Goal: Communication & Community: Answer question/provide support

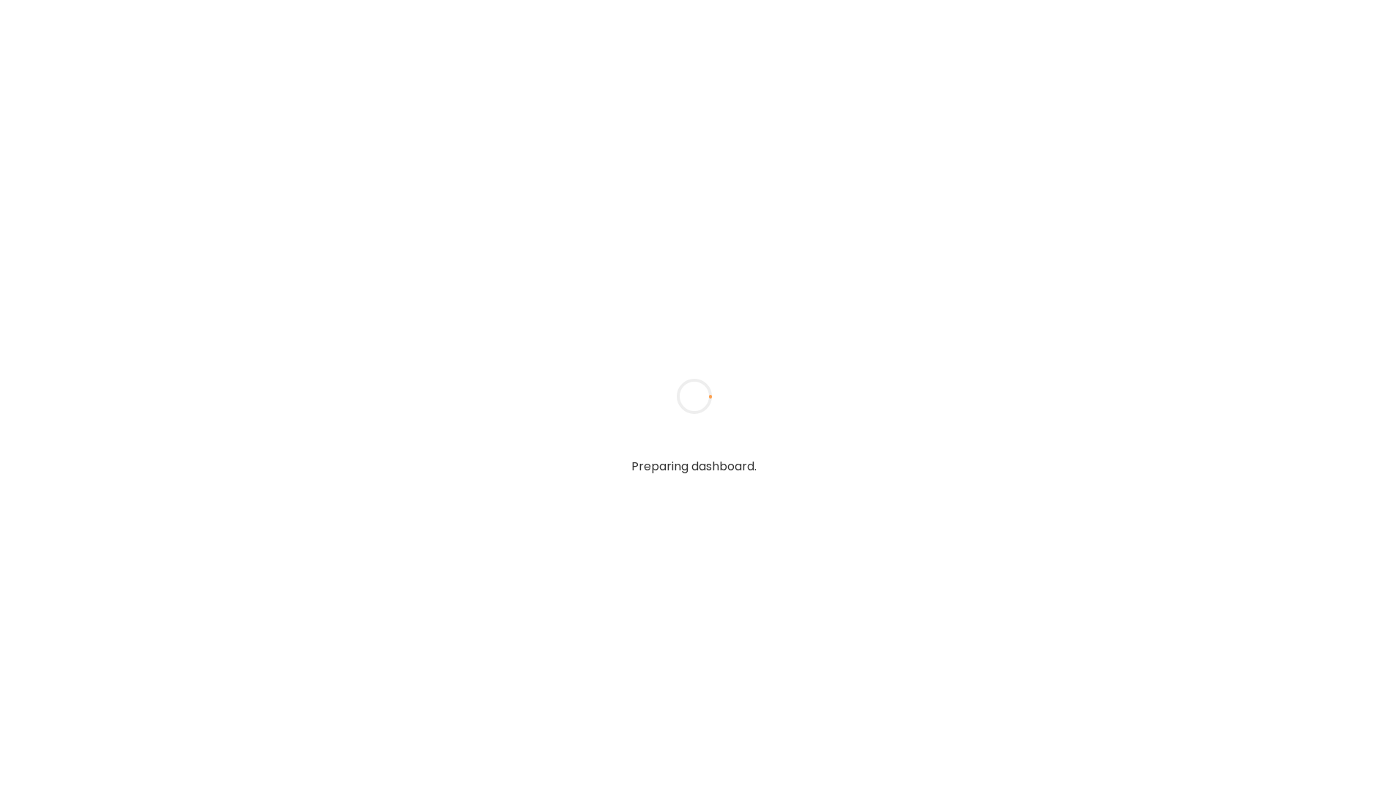
type textarea "**********"
type input "**********"
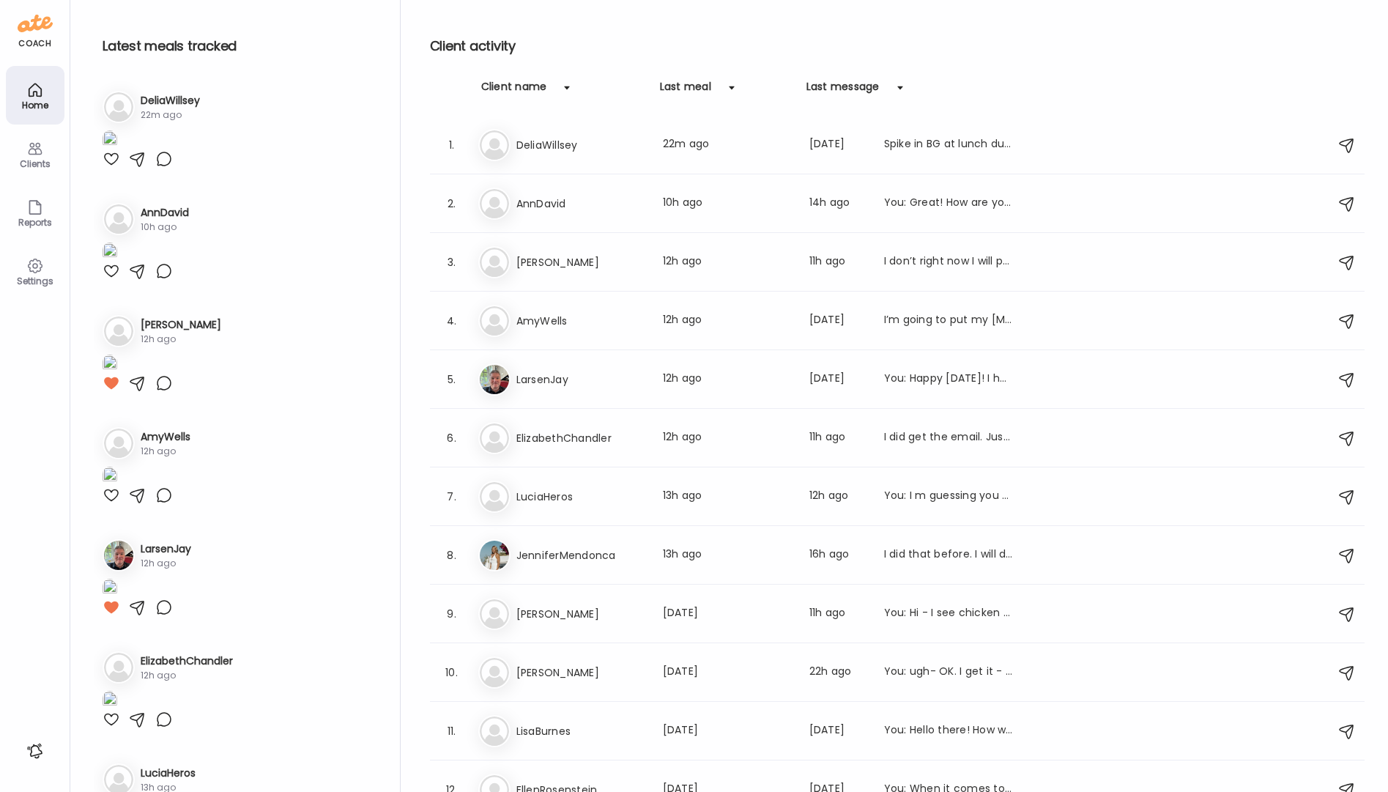
type input "**********"
click at [111, 168] on div at bounding box center [112, 159] width 18 height 18
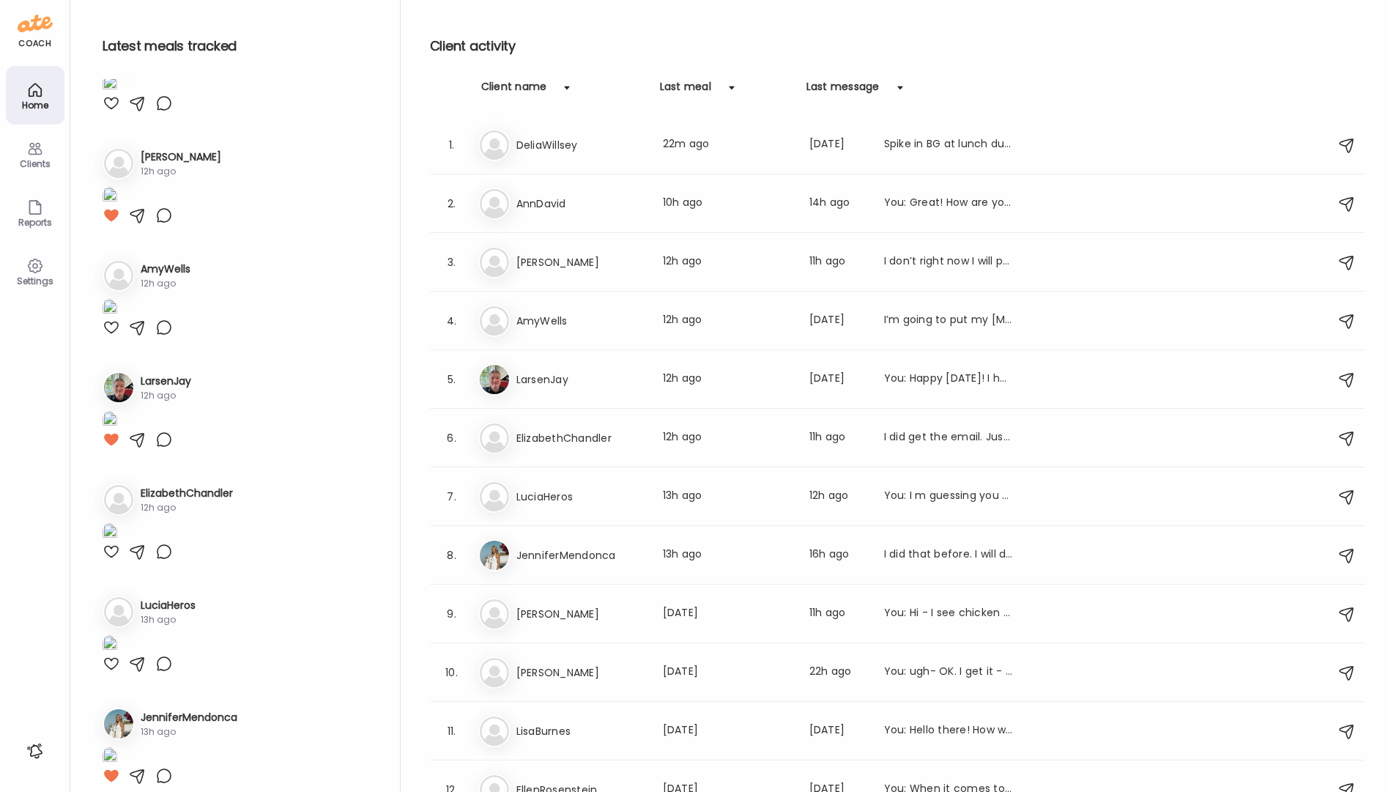
scroll to position [169, 0]
click at [117, 93] on img at bounding box center [110, 83] width 15 height 20
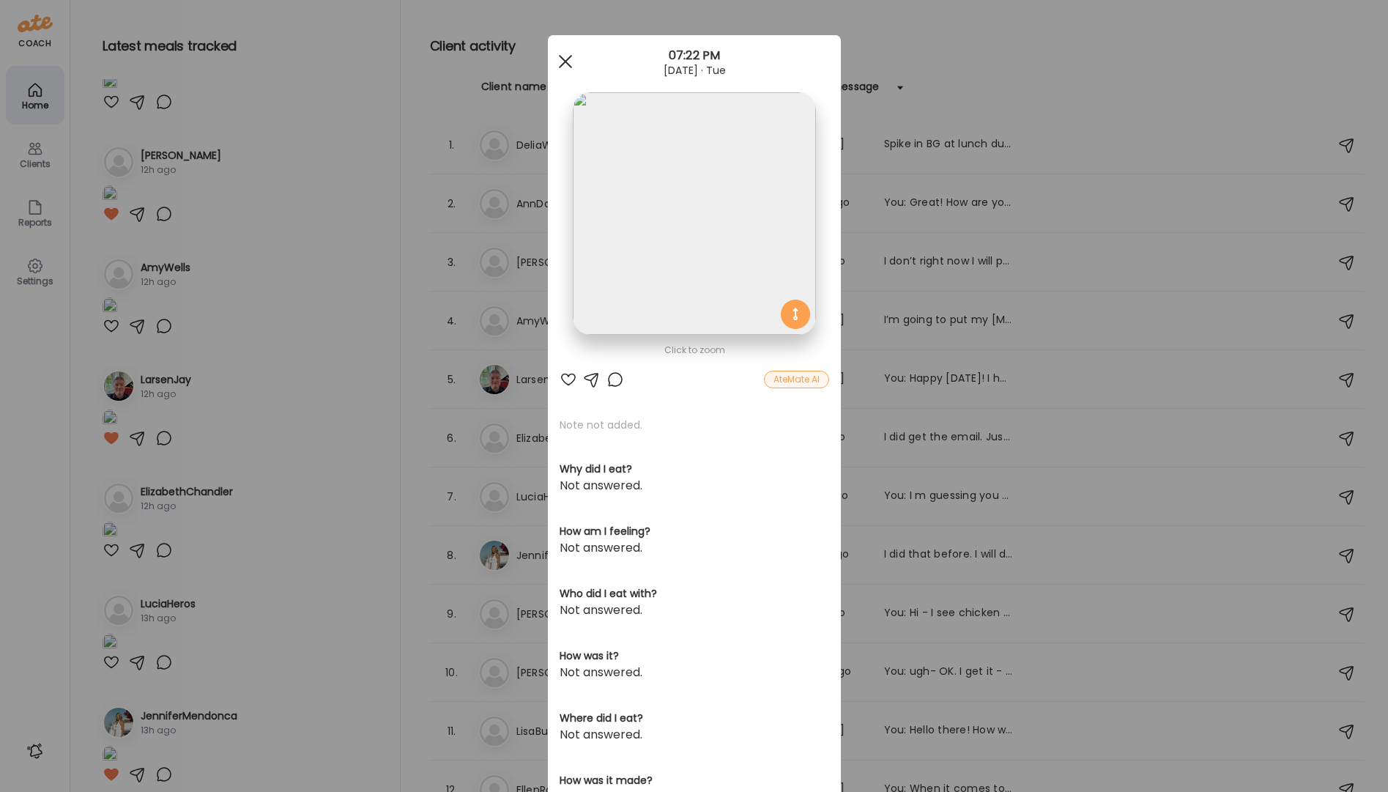
click at [564, 61] on div at bounding box center [565, 61] width 29 height 29
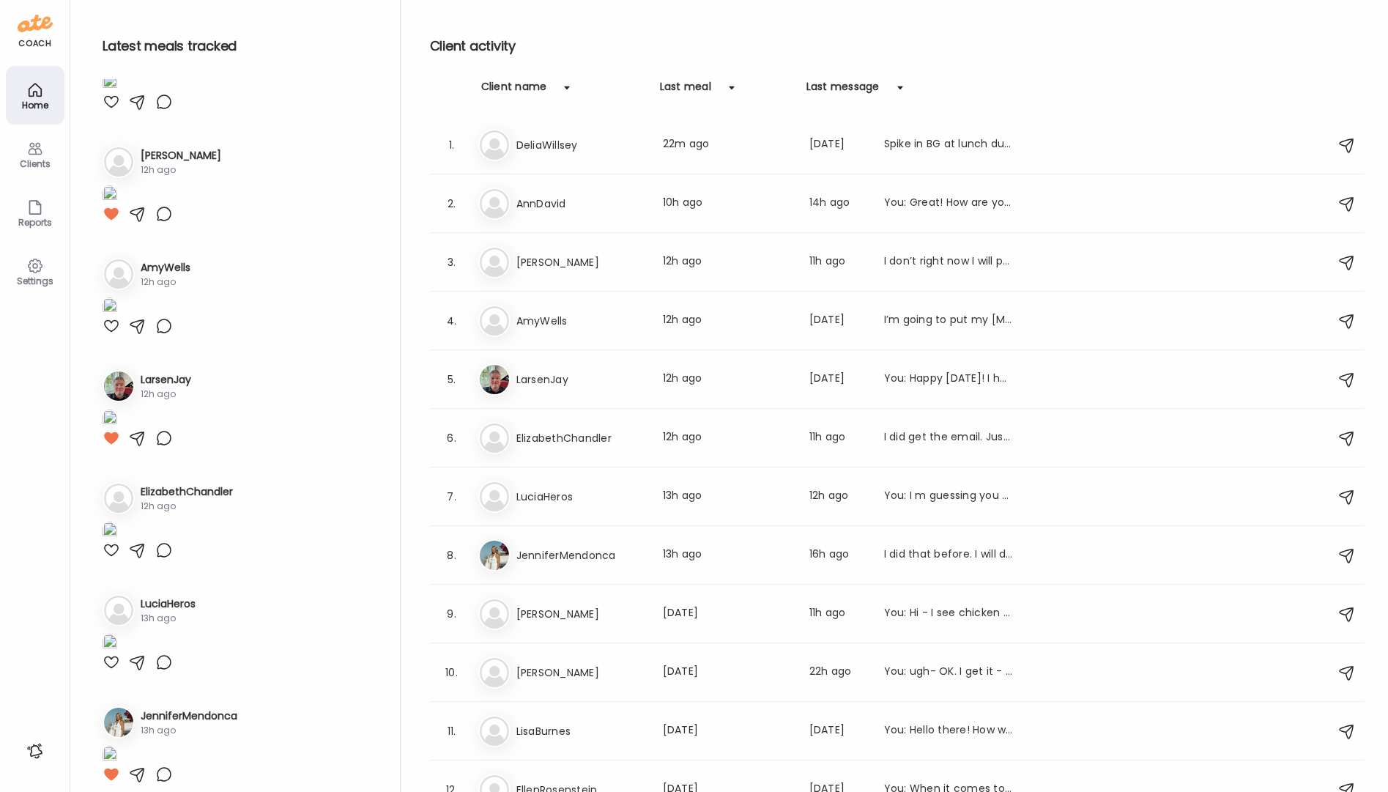
click at [114, 111] on div at bounding box center [112, 102] width 18 height 18
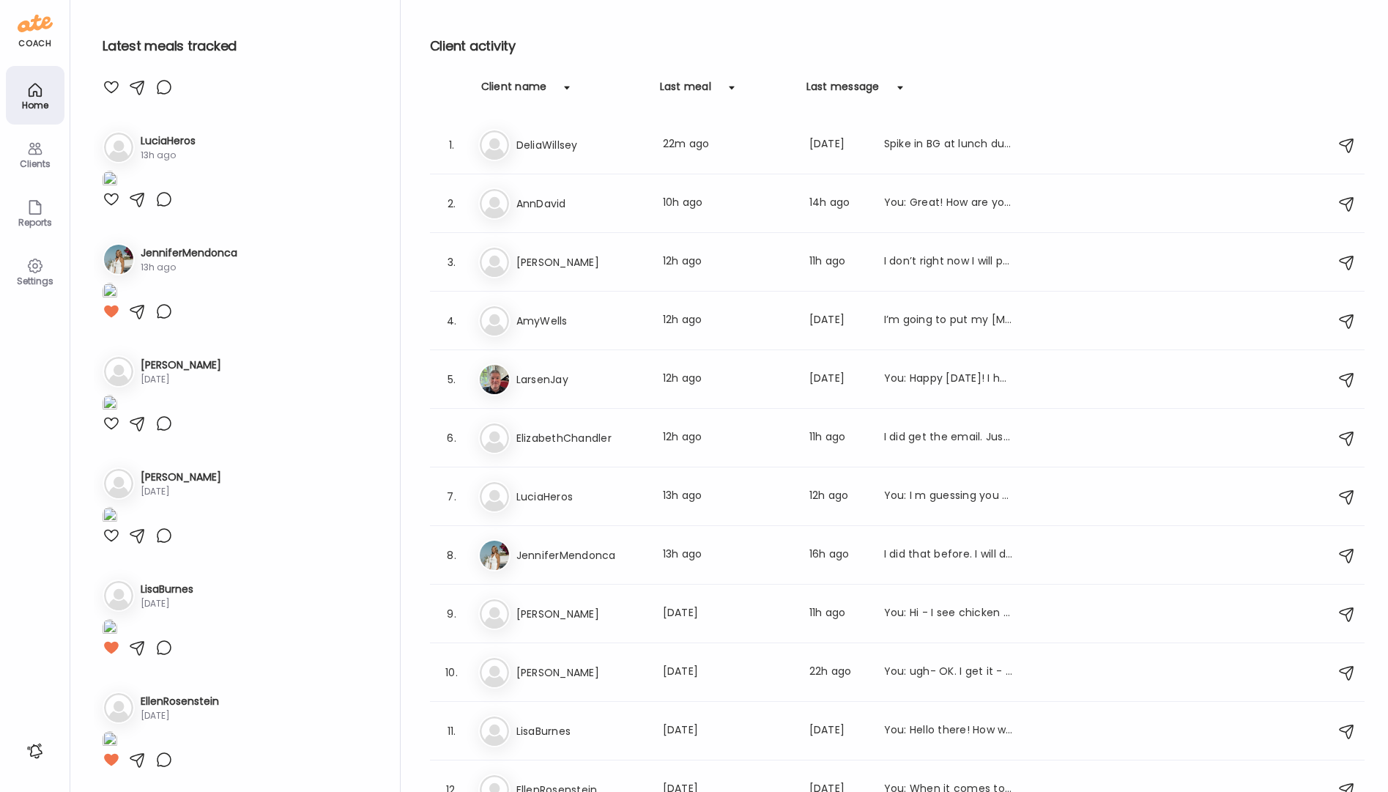
scroll to position [922, 0]
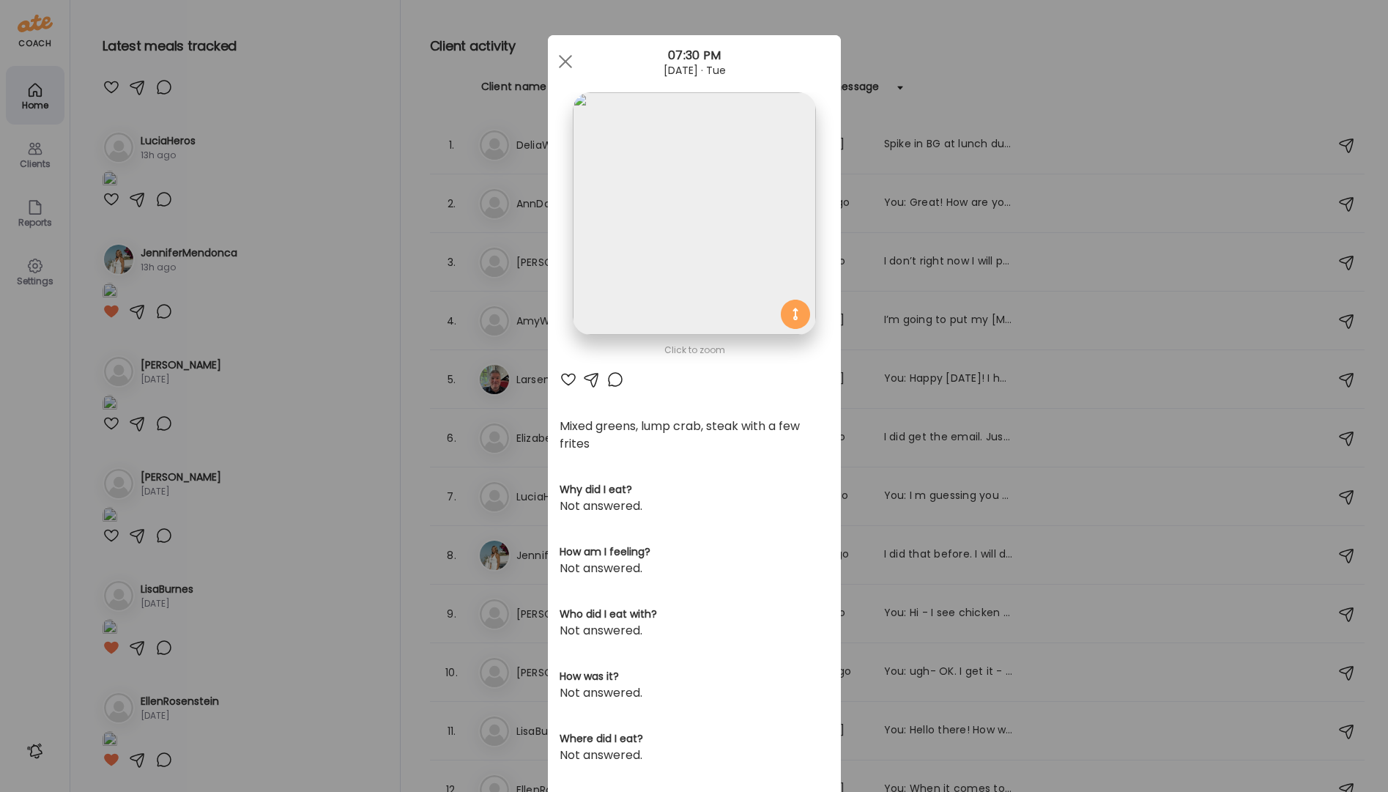
click at [565, 379] on div at bounding box center [569, 380] width 18 height 18
click at [558, 62] on span at bounding box center [564, 61] width 13 height 13
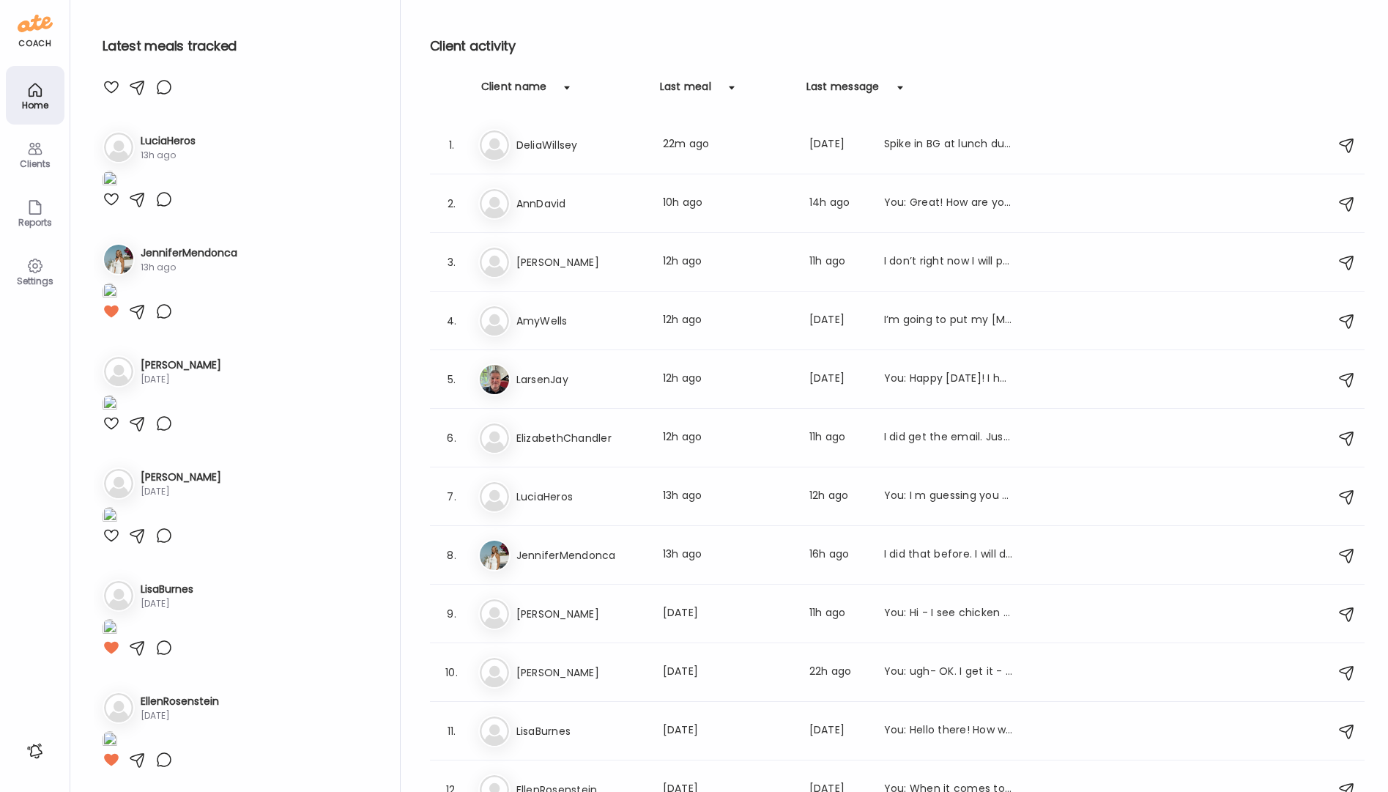
scroll to position [1277, 0]
click at [38, 148] on icon at bounding box center [35, 149] width 14 height 12
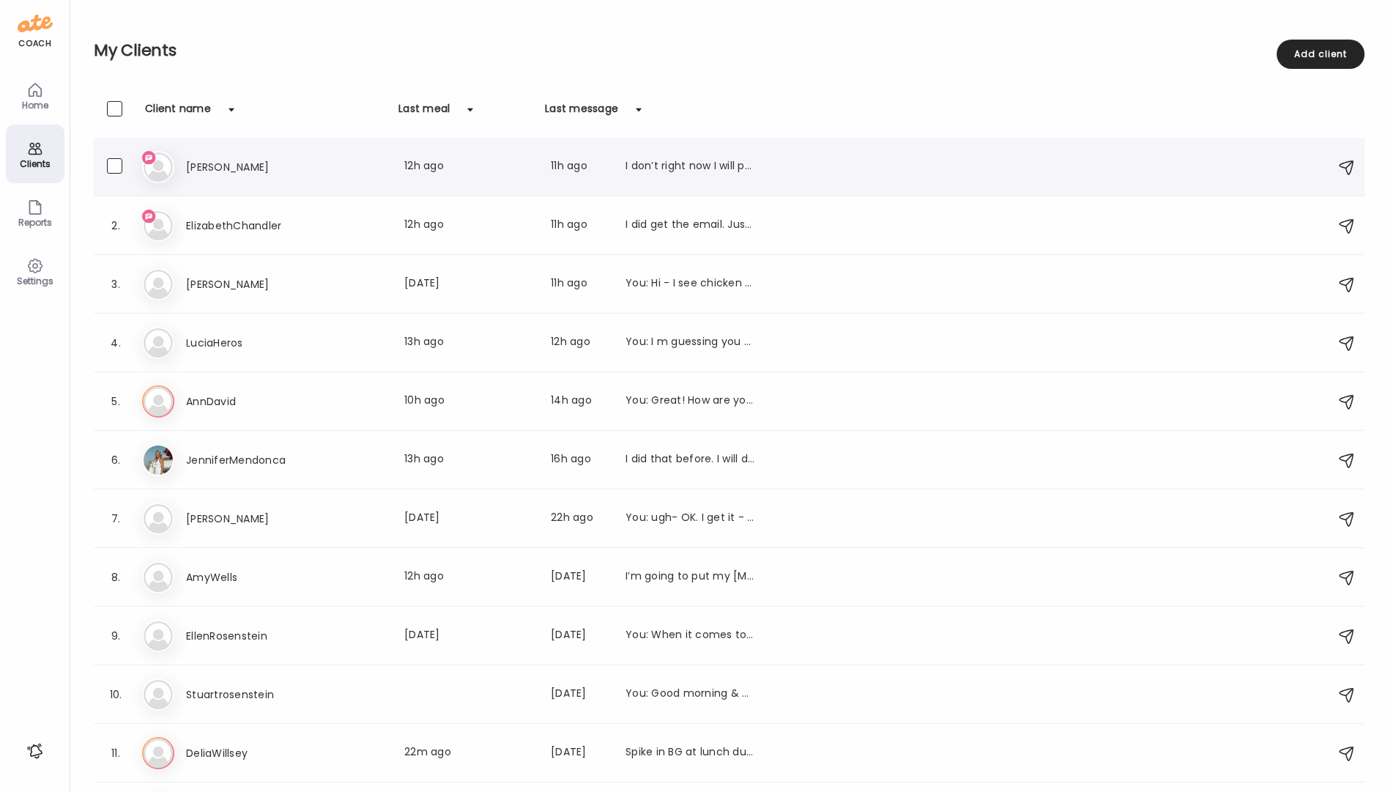
click at [715, 176] on div "Ma [PERSON_NAME] Last meal: 12h ago Last message: 11h ago I don’t right now I w…" at bounding box center [731, 167] width 1179 height 32
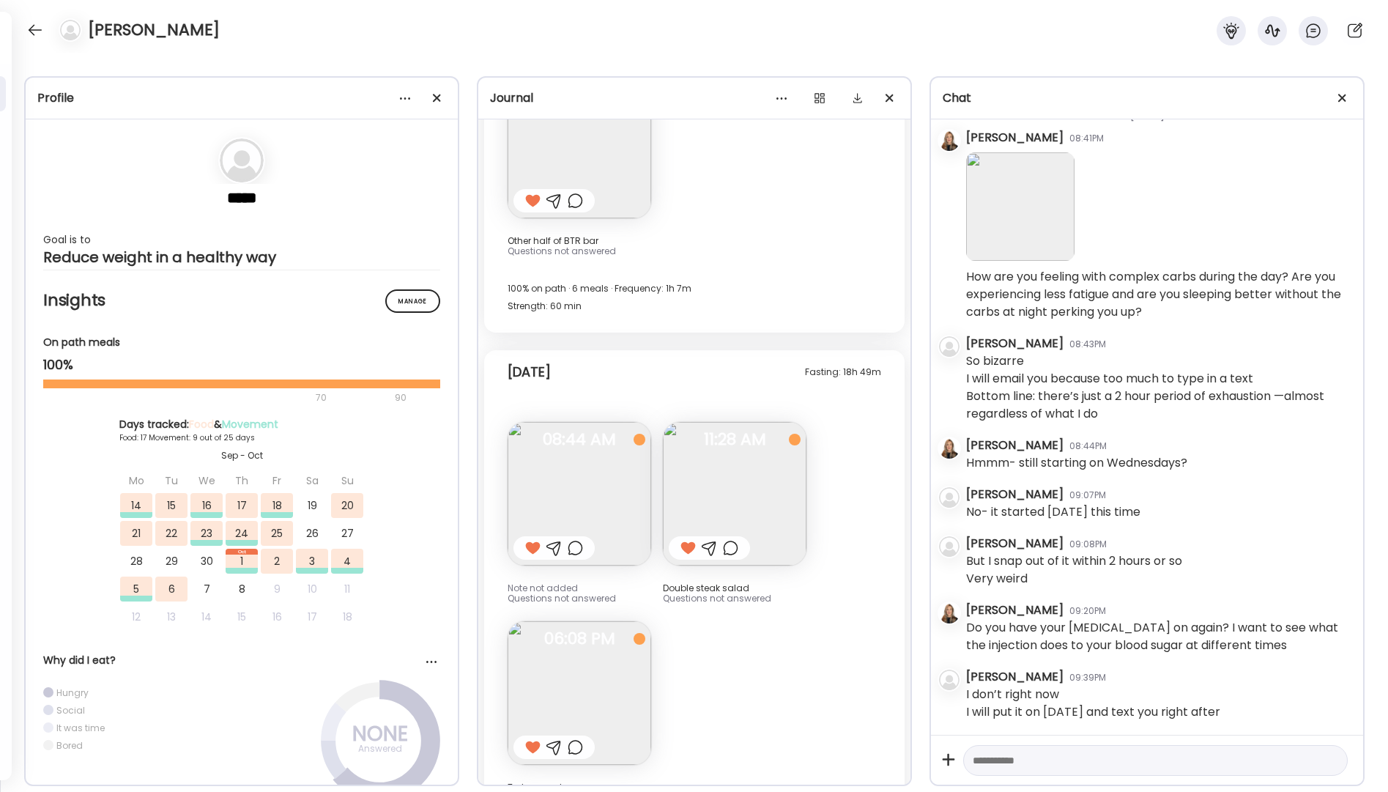
scroll to position [10090, 0]
click at [38, 34] on div at bounding box center [34, 29] width 23 height 23
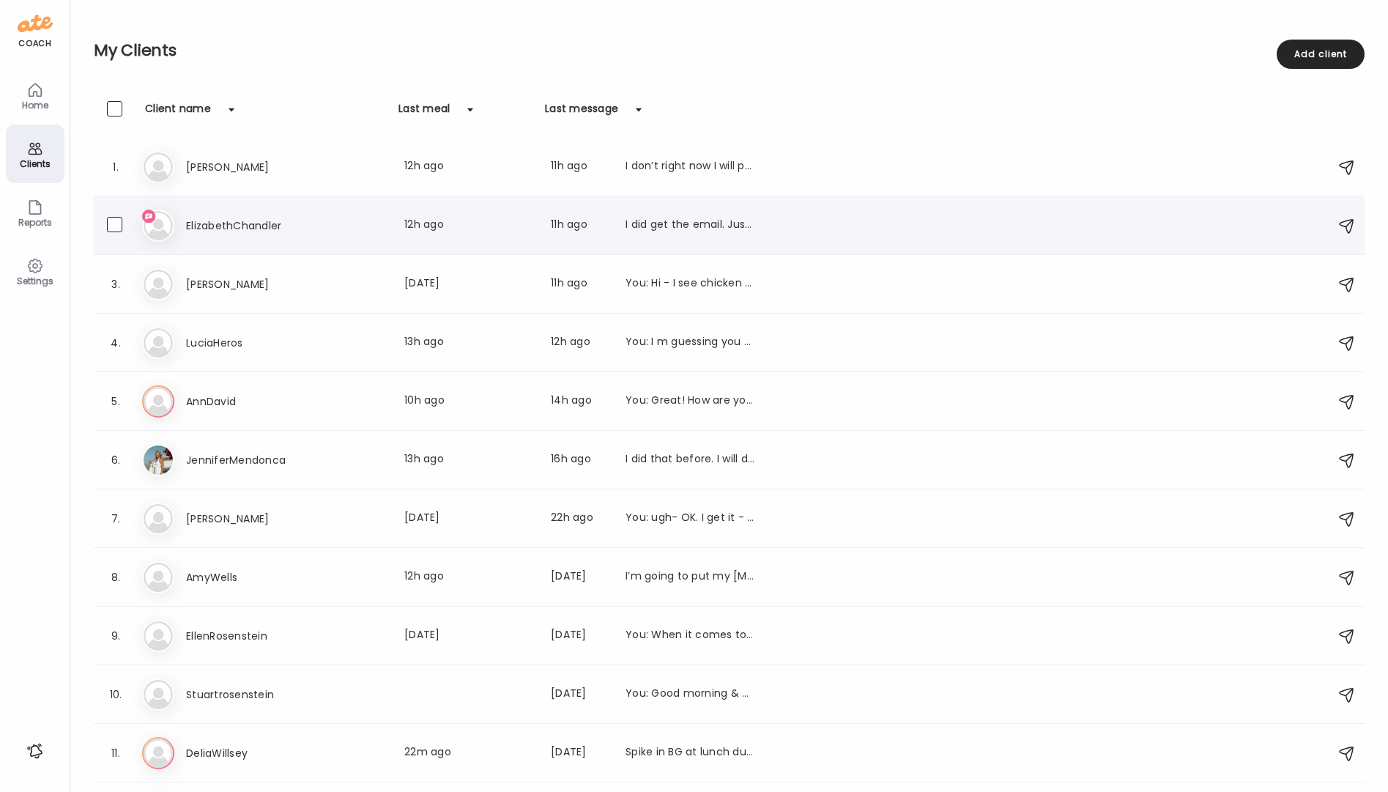
click at [233, 226] on h3 "ElizabethChandler" at bounding box center [250, 226] width 129 height 18
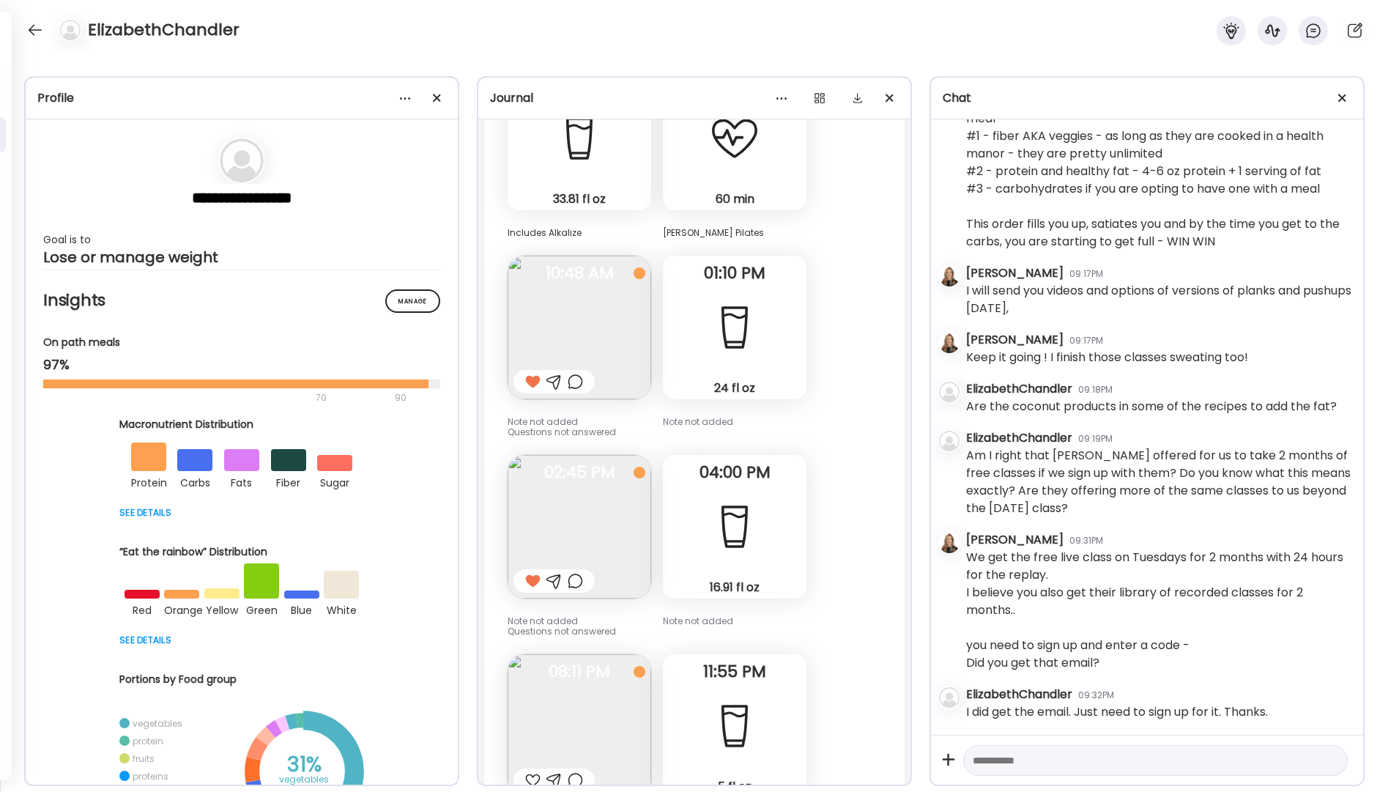
scroll to position [8103, 0]
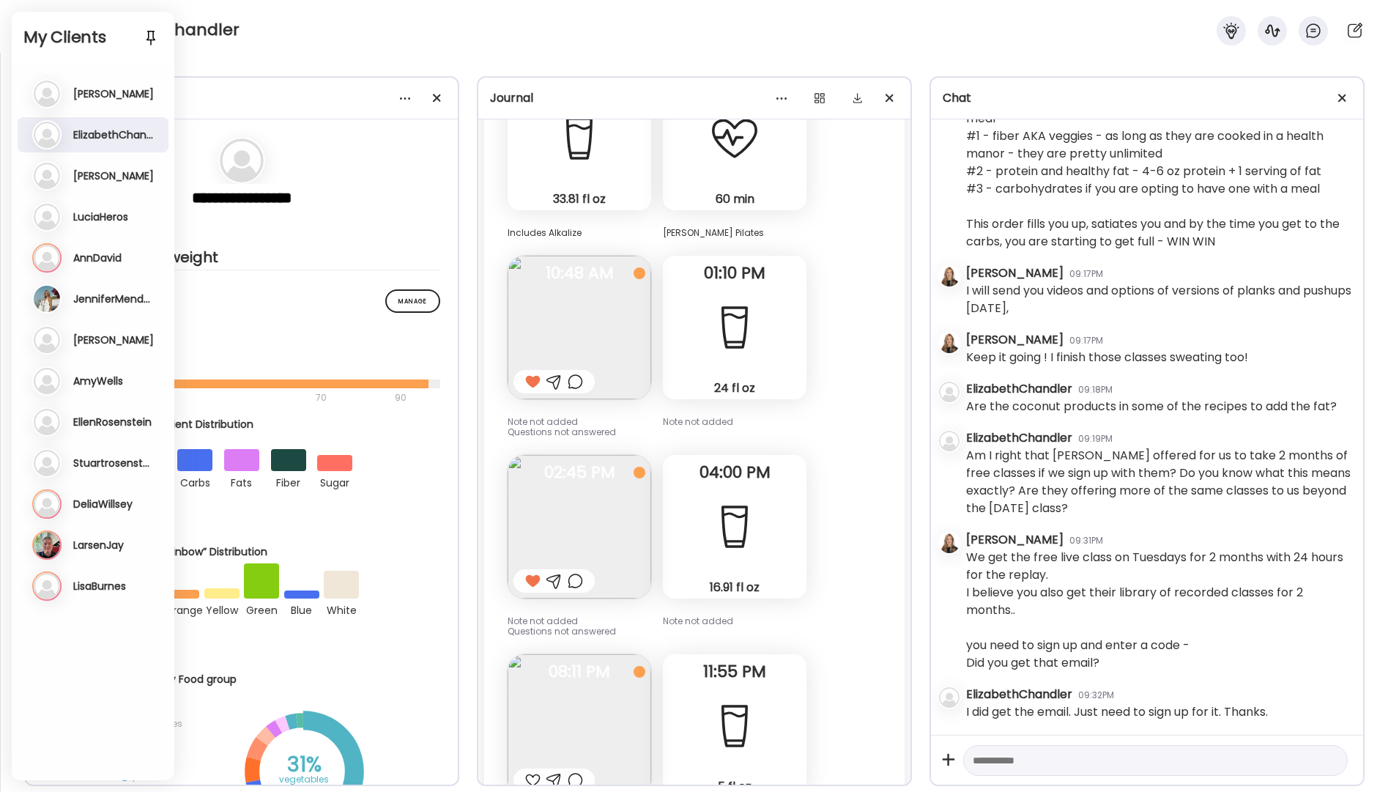
click at [51, 34] on h2 "My Clients" at bounding box center [92, 37] width 139 height 22
click at [350, 21] on div "ElizabethChandler" at bounding box center [694, 26] width 1388 height 53
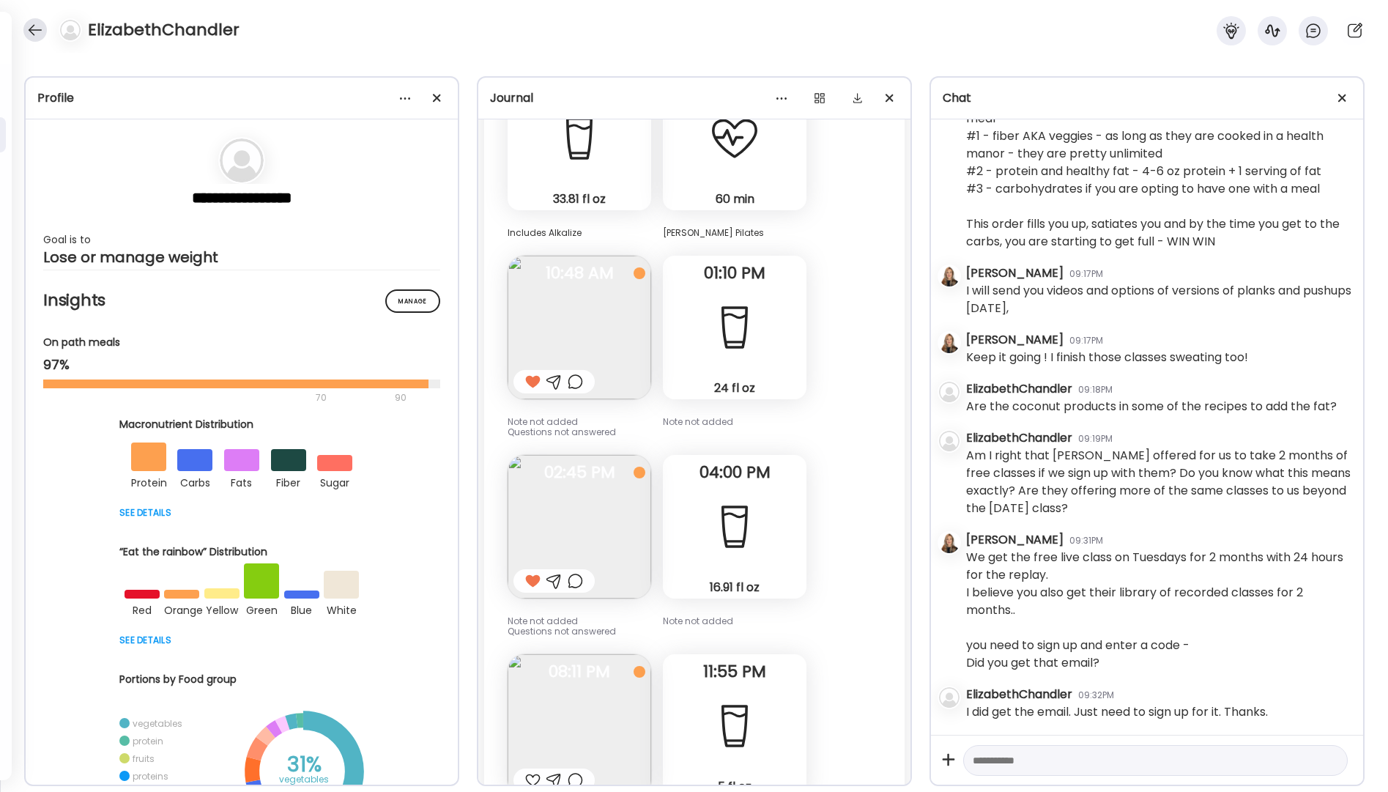
click at [38, 29] on div at bounding box center [34, 29] width 23 height 23
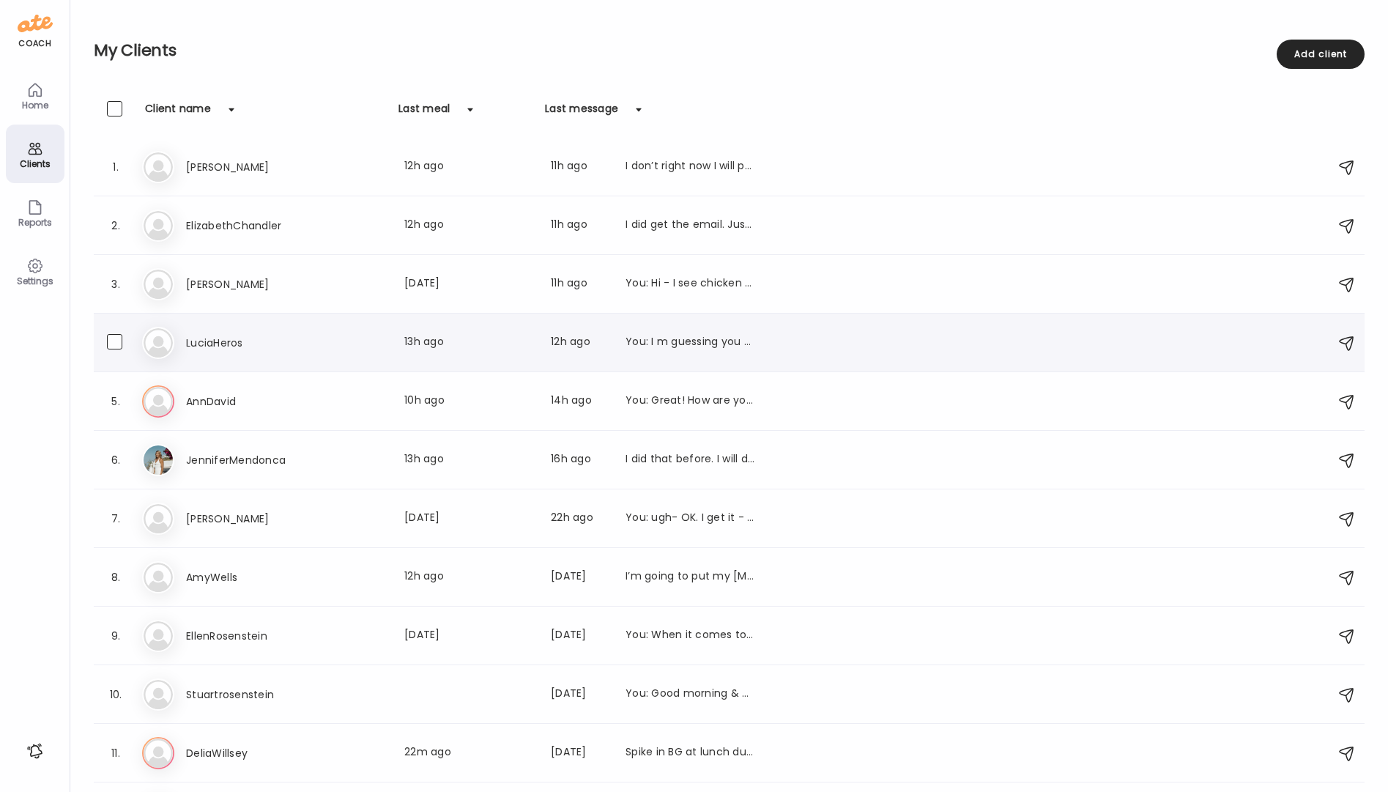
click at [213, 342] on h3 "LuciaHeros" at bounding box center [250, 343] width 129 height 18
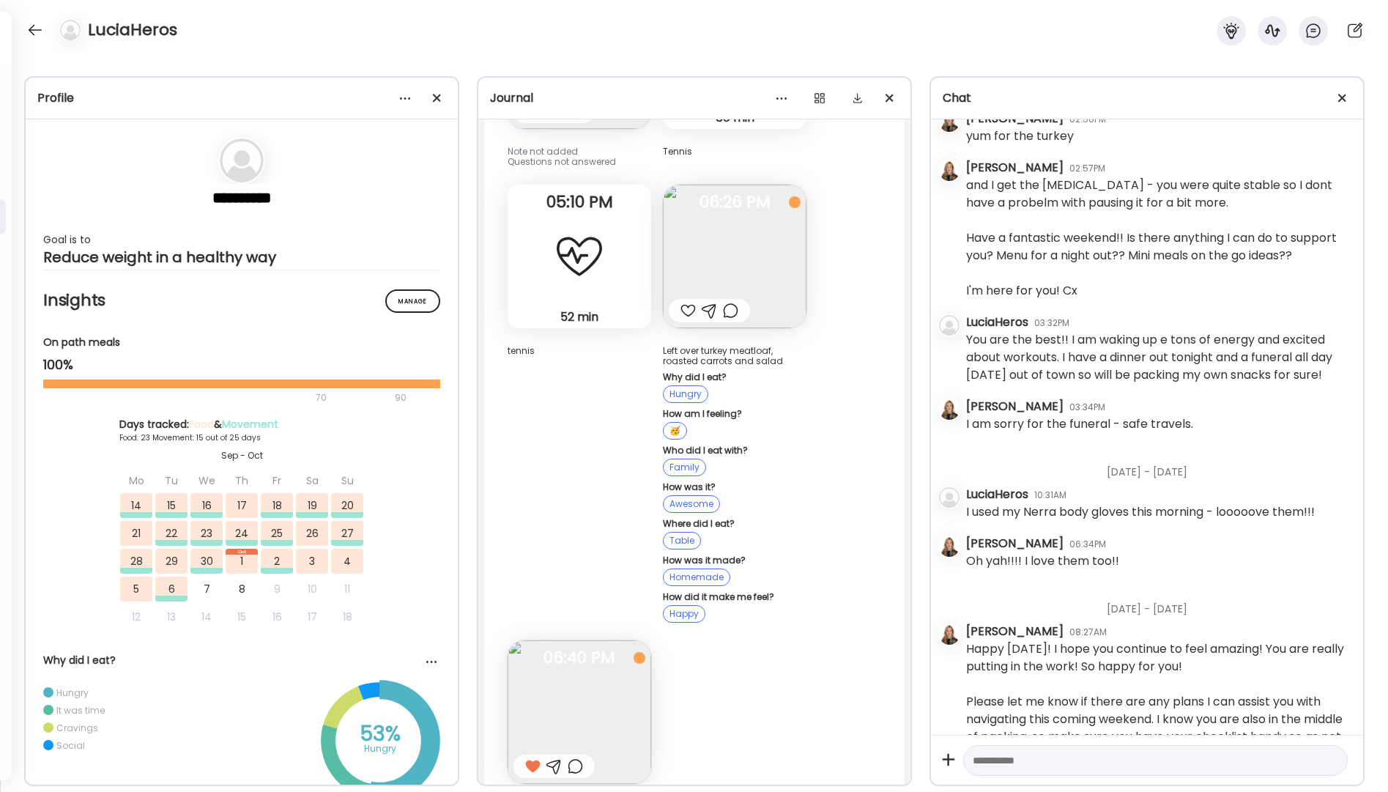
scroll to position [16676, 0]
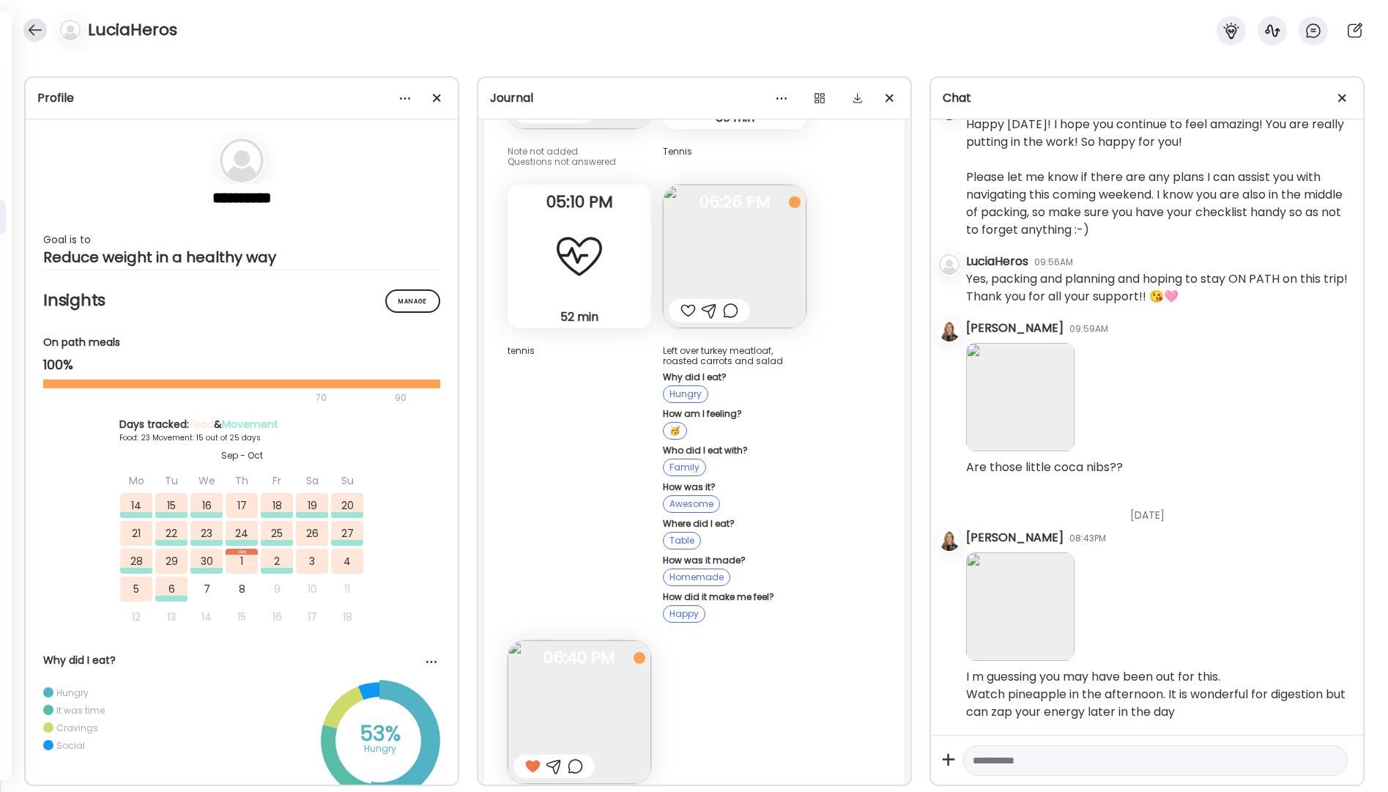
click at [31, 23] on div at bounding box center [34, 29] width 23 height 23
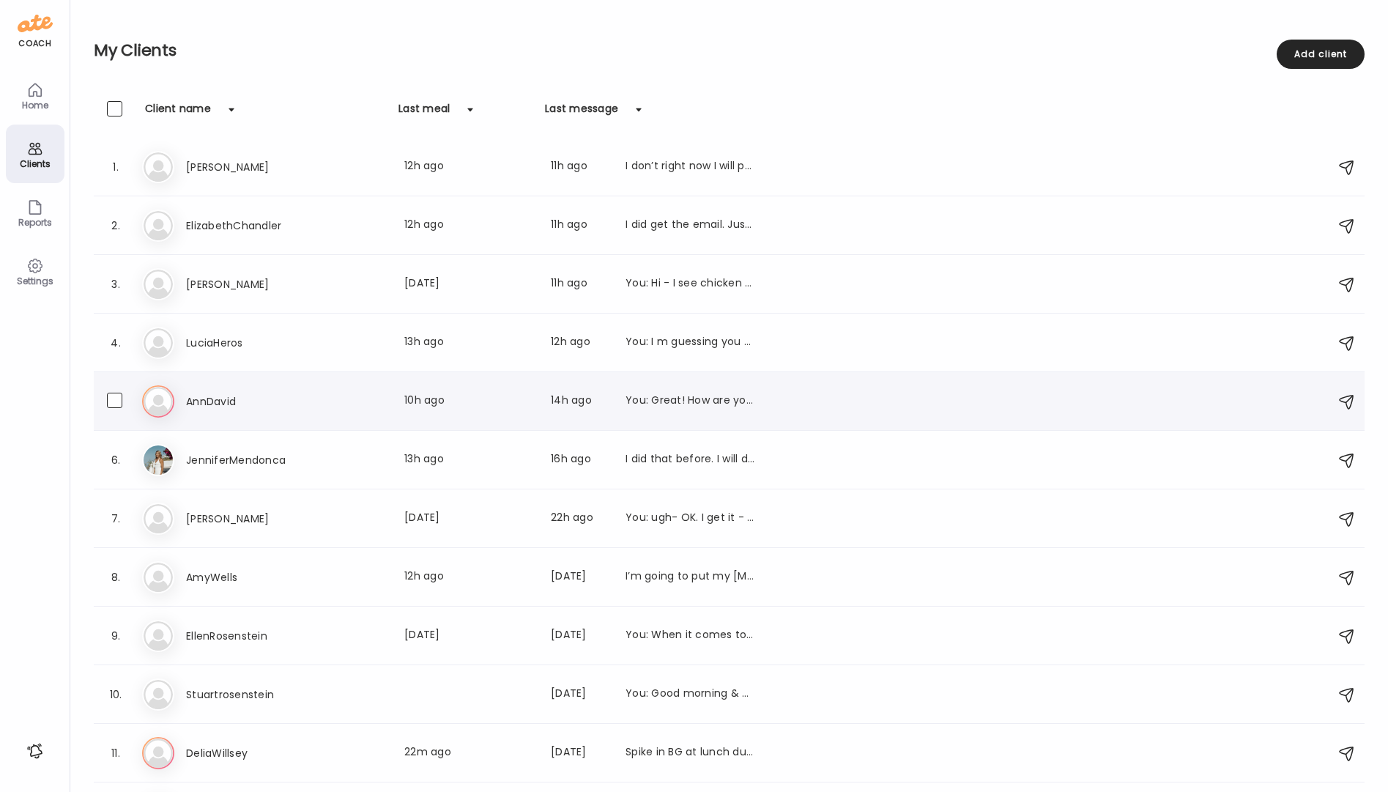
click at [678, 400] on div "You: Great! How are you feeling?? I see you had to Reschedule out call [DATE]. …" at bounding box center [690, 402] width 129 height 18
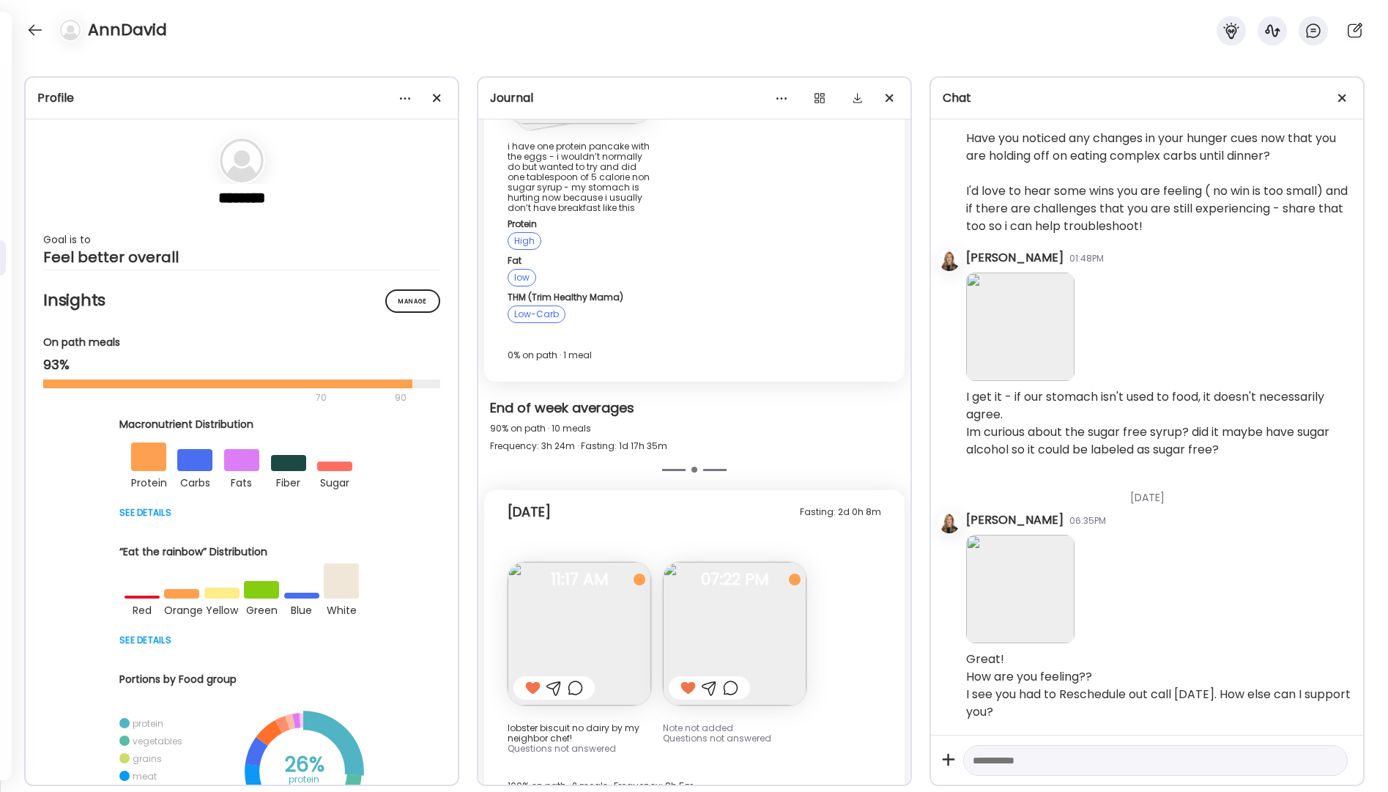
scroll to position [3880, 0]
click at [1009, 762] on textarea at bounding box center [1142, 761] width 339 height 18
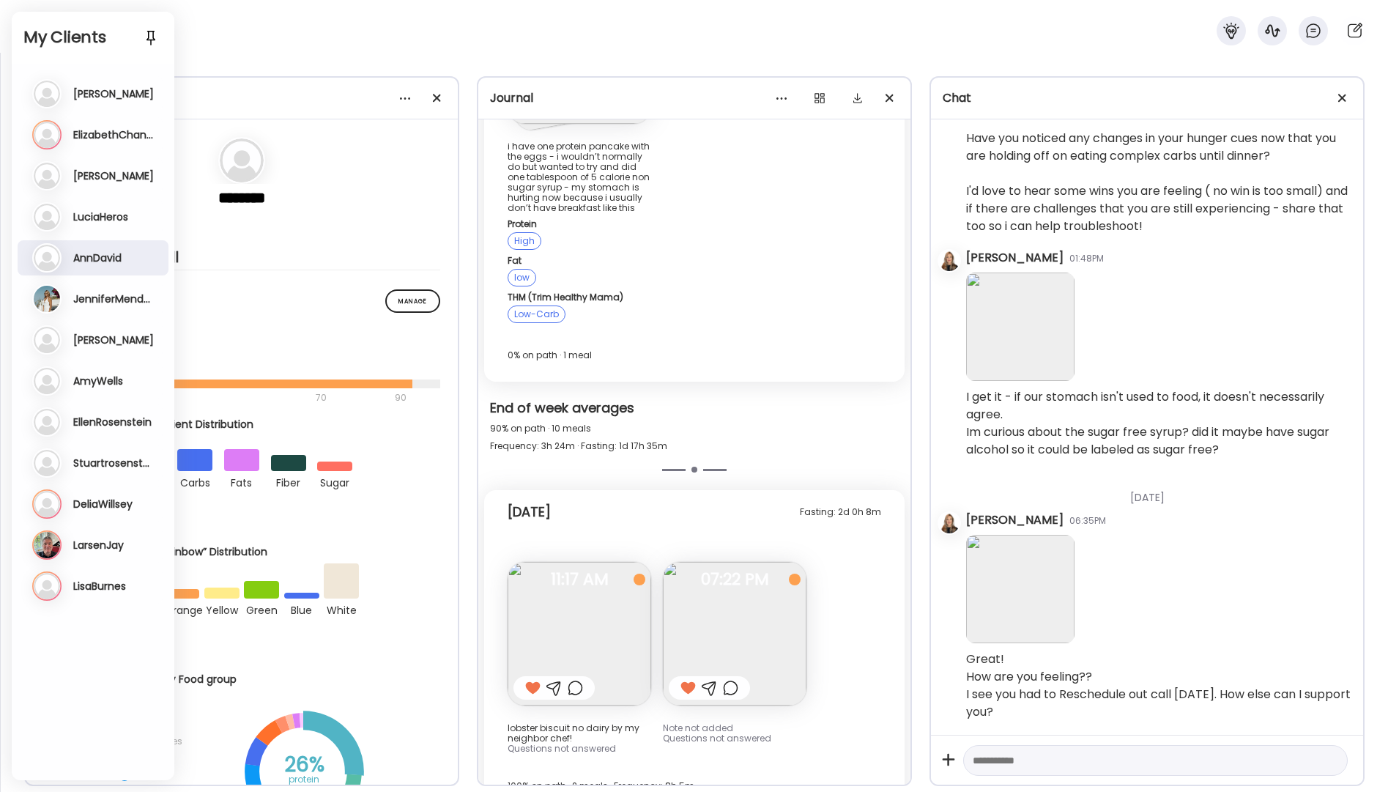
click at [106, 138] on h3 "ElizabethChandler" at bounding box center [114, 134] width 82 height 13
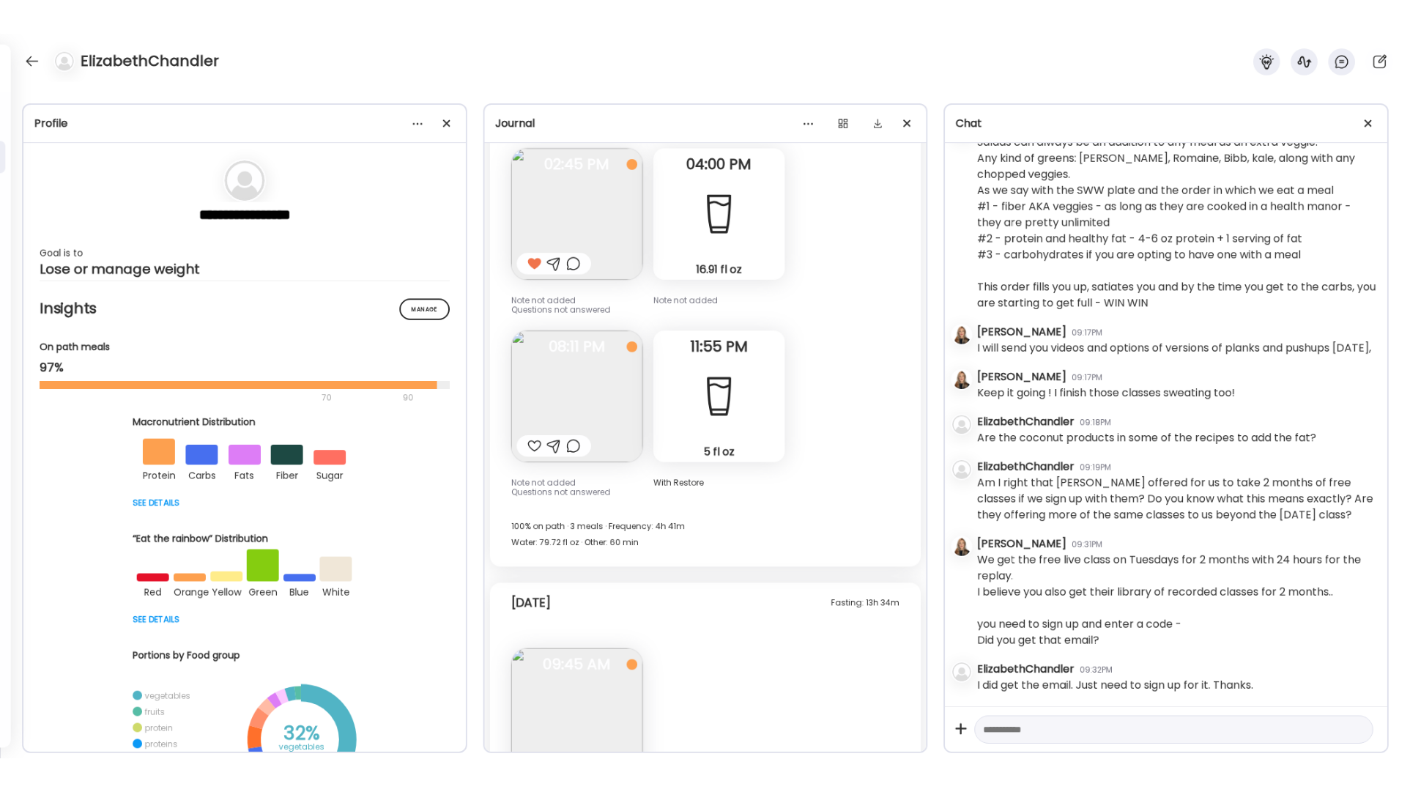
scroll to position [7399, 0]
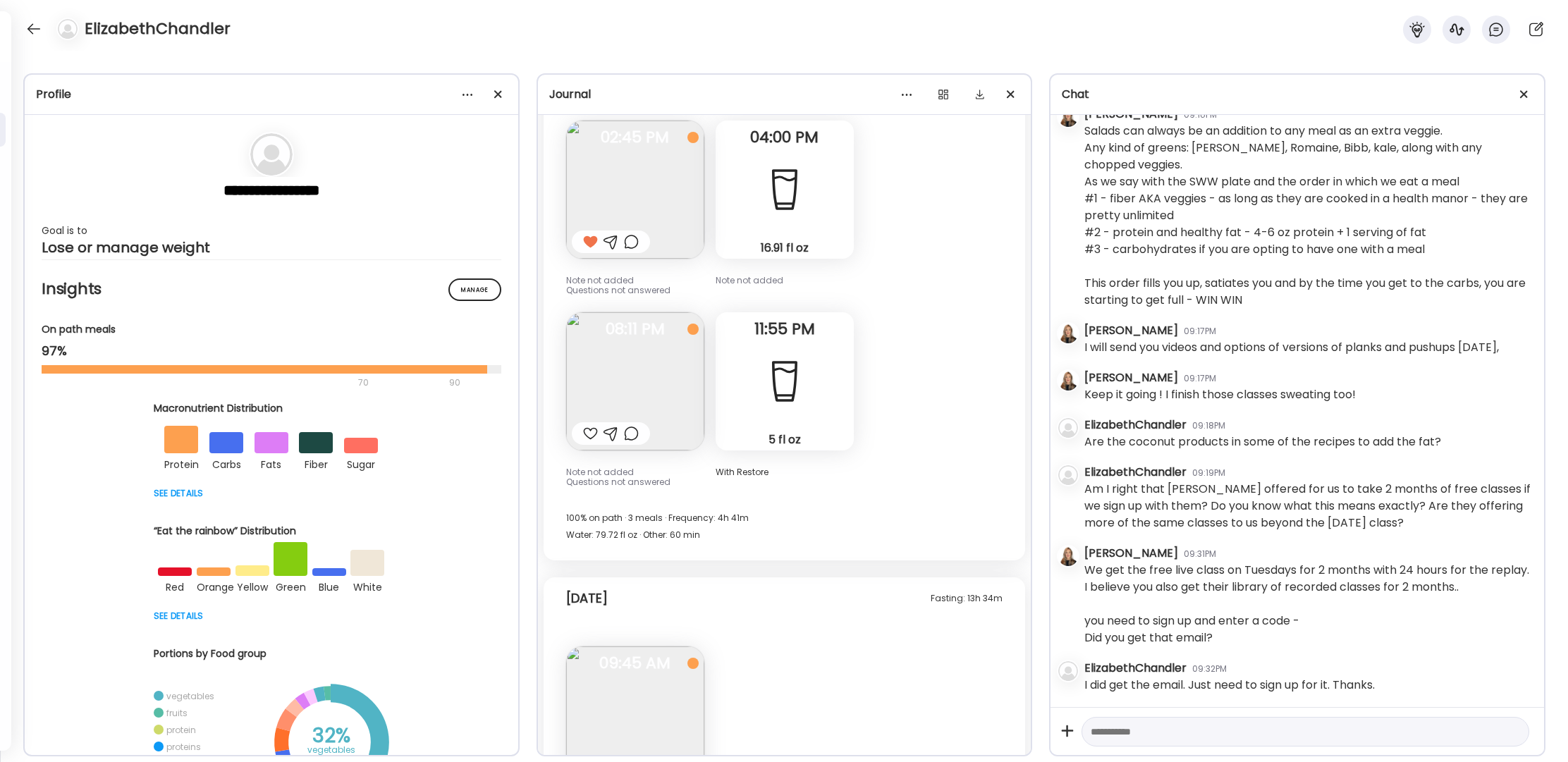
click at [589, 759] on div at bounding box center [590, 768] width 14 height 17
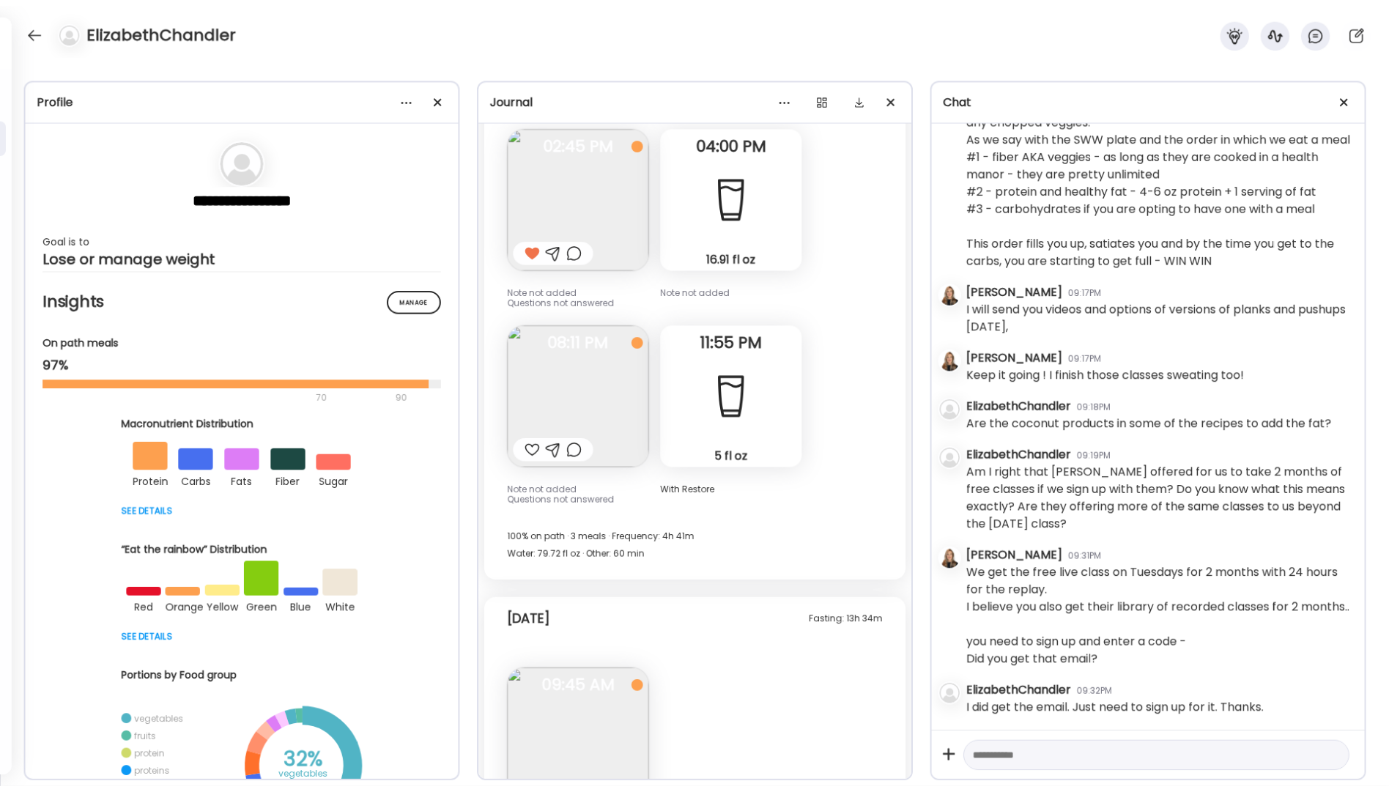
scroll to position [8067, 0]
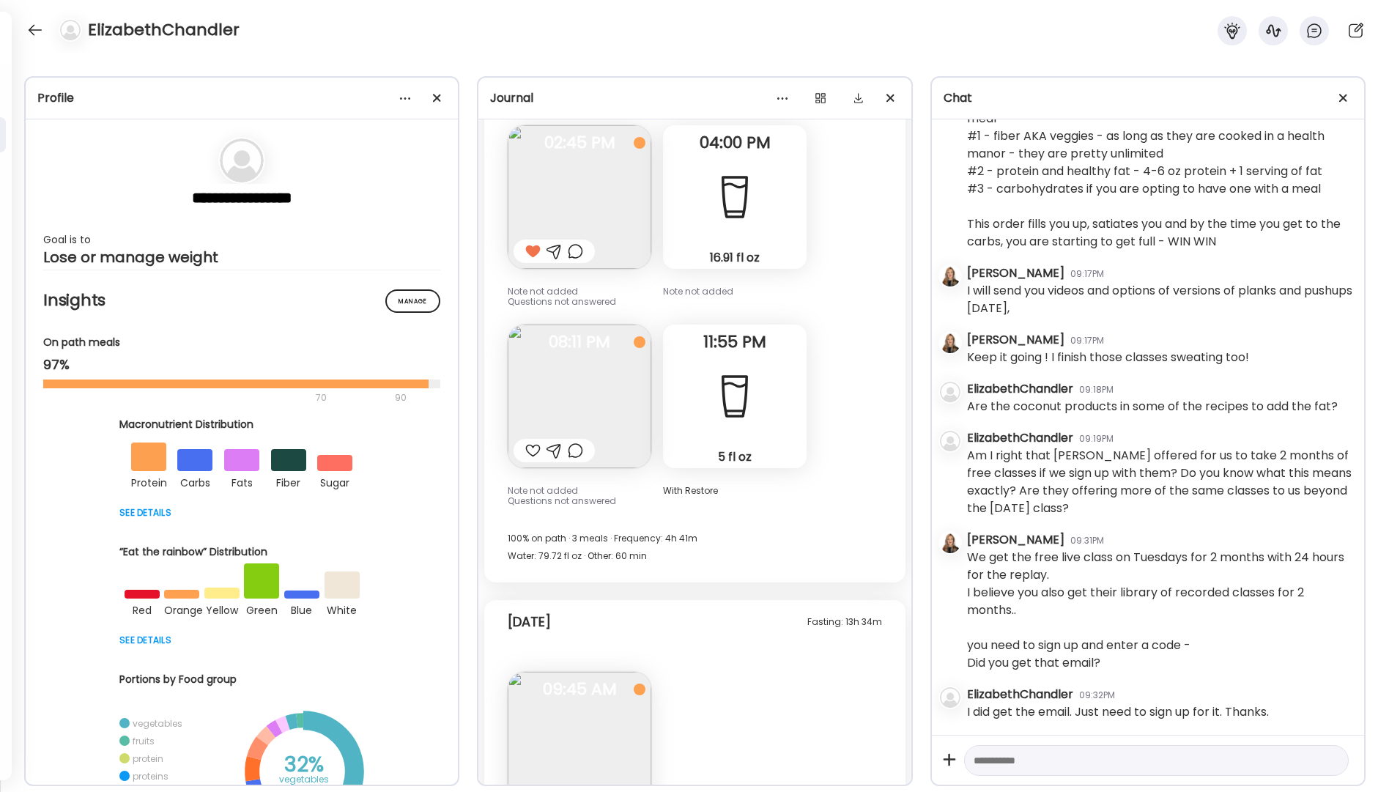
click at [1011, 765] on textarea at bounding box center [1142, 761] width 339 height 18
paste textarea "**********"
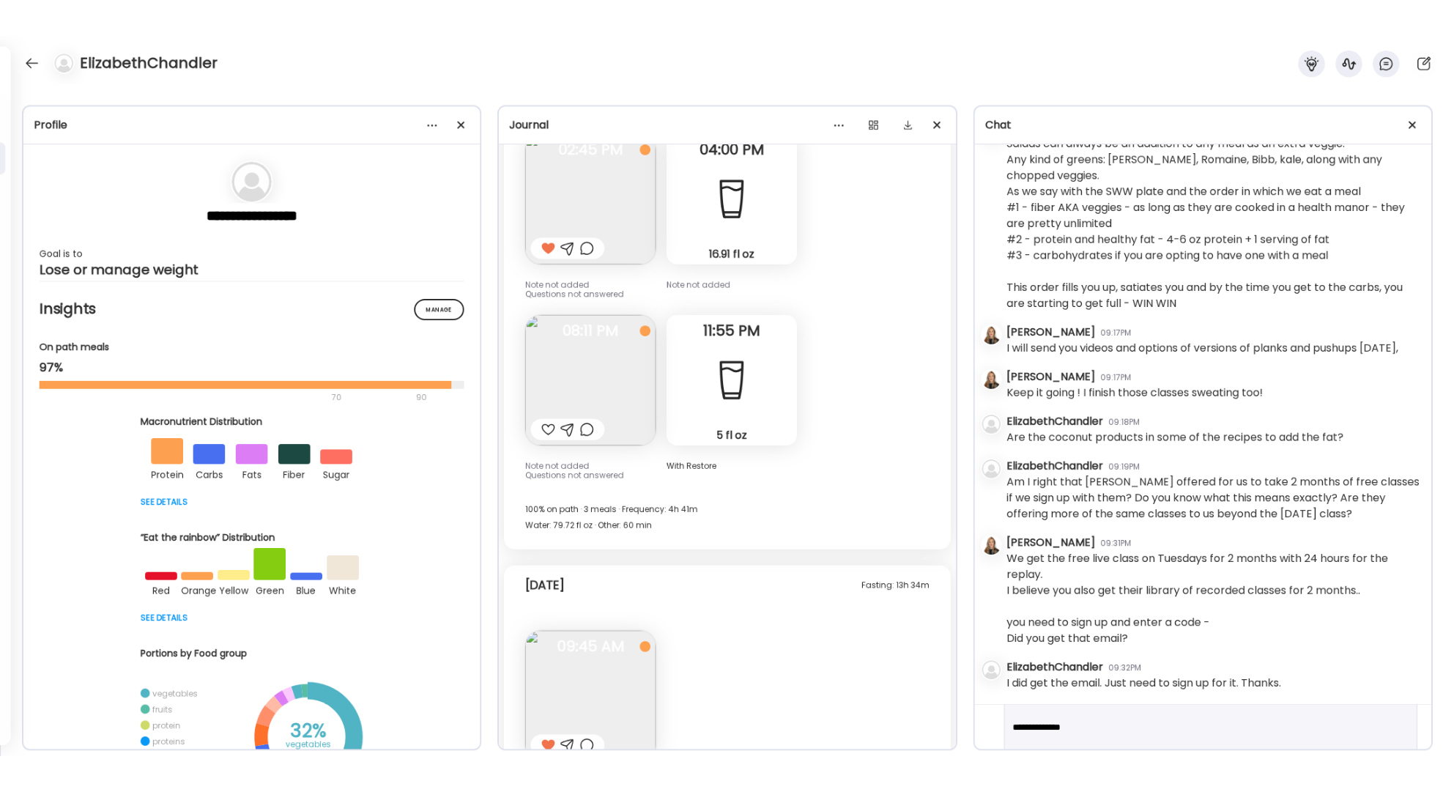
scroll to position [7399, 0]
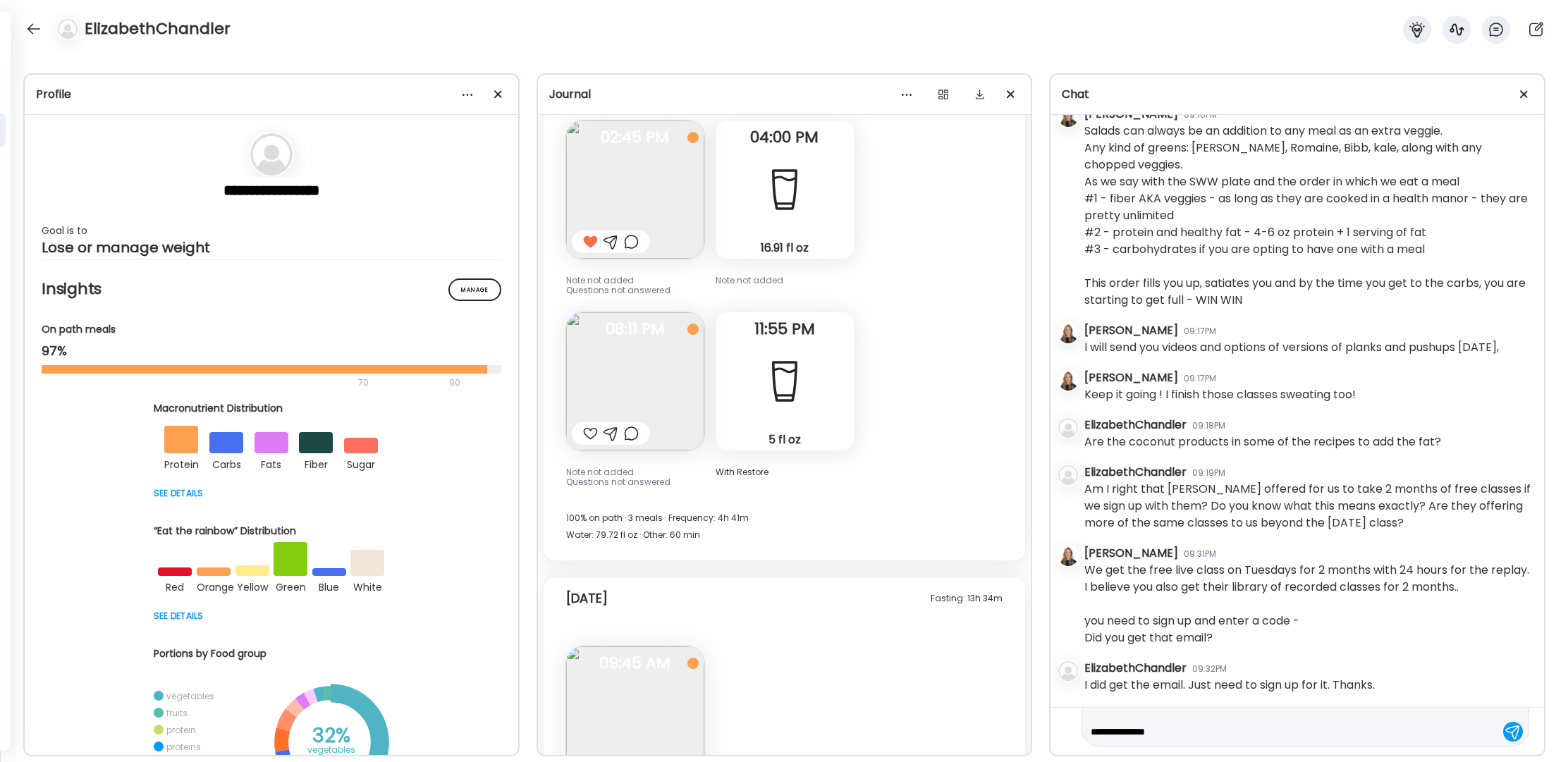
paste textarea "**********"
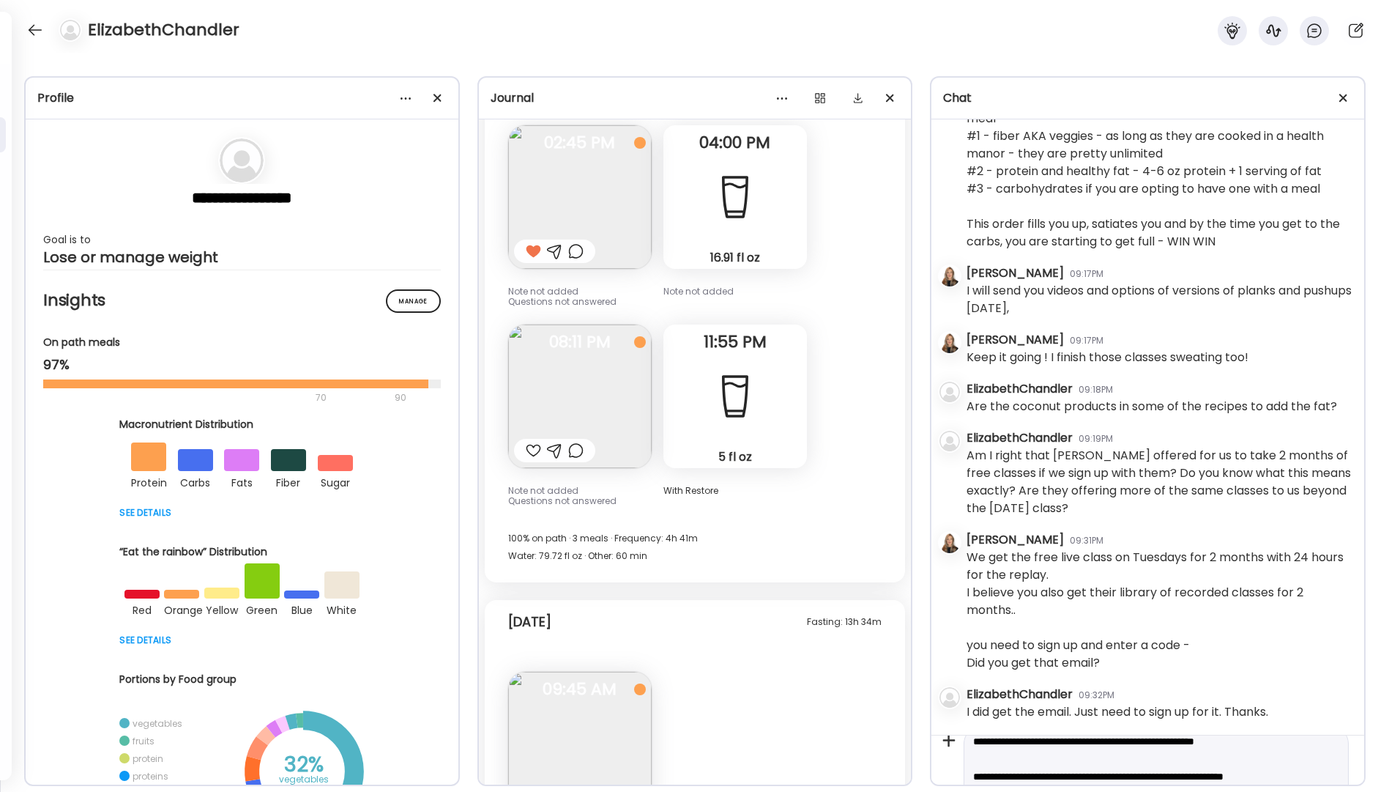
scroll to position [0, 0]
drag, startPoint x: 1065, startPoint y: 760, endPoint x: 1244, endPoint y: 768, distance: 179.7
click at [1244, 768] on textarea "**********" at bounding box center [1143, 795] width 340 height 88
paste textarea
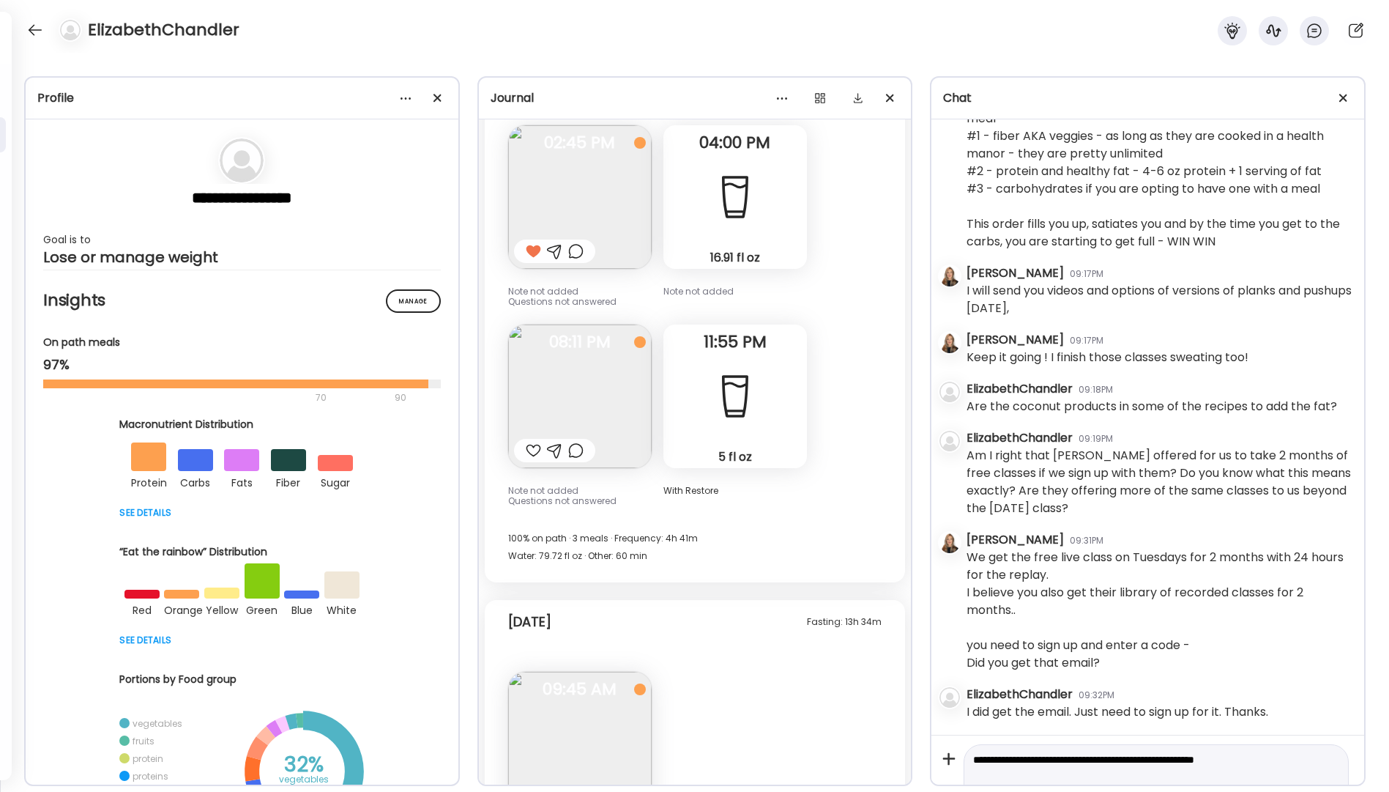
scroll to position [0, 0]
type textarea "**********"
click at [1322, 761] on div at bounding box center [1332, 760] width 21 height 21
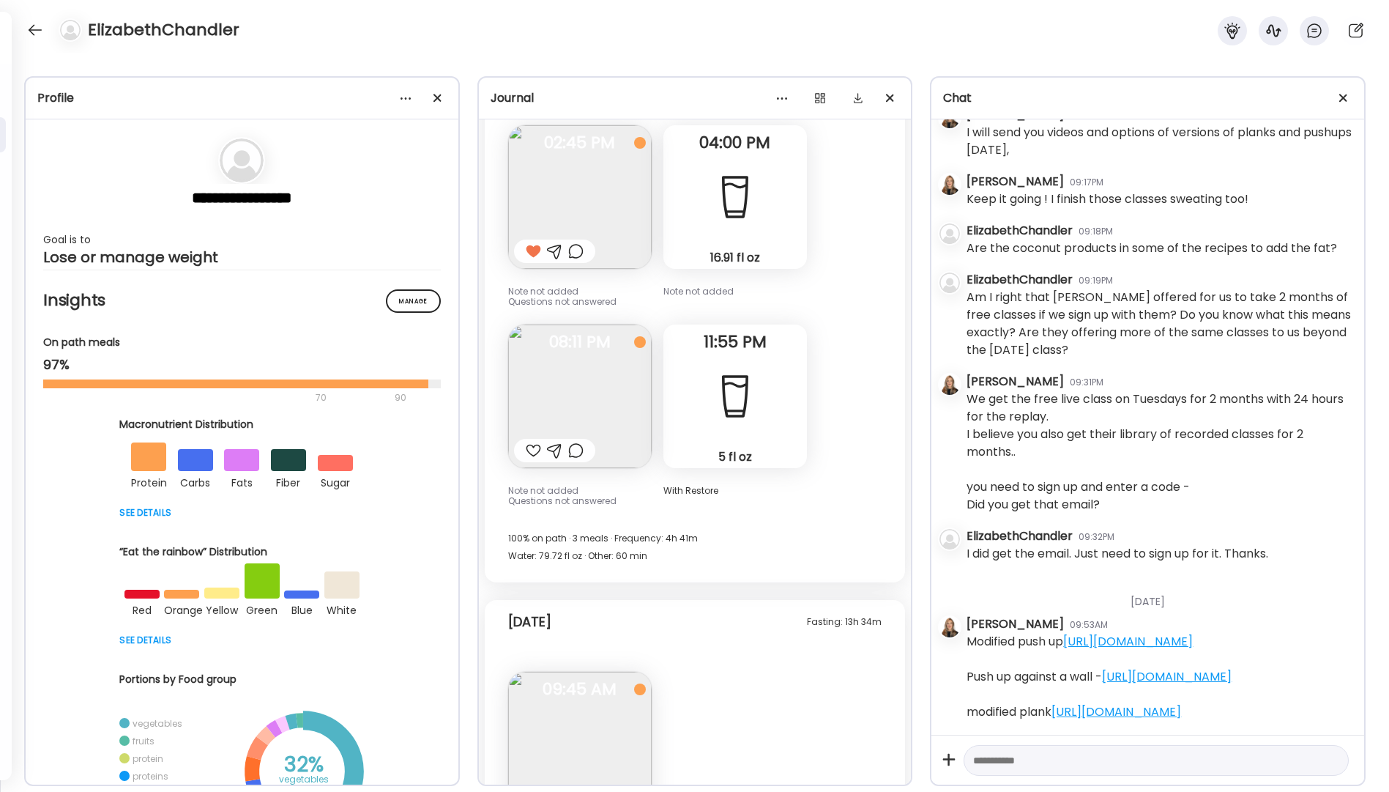
scroll to position [8313, 0]
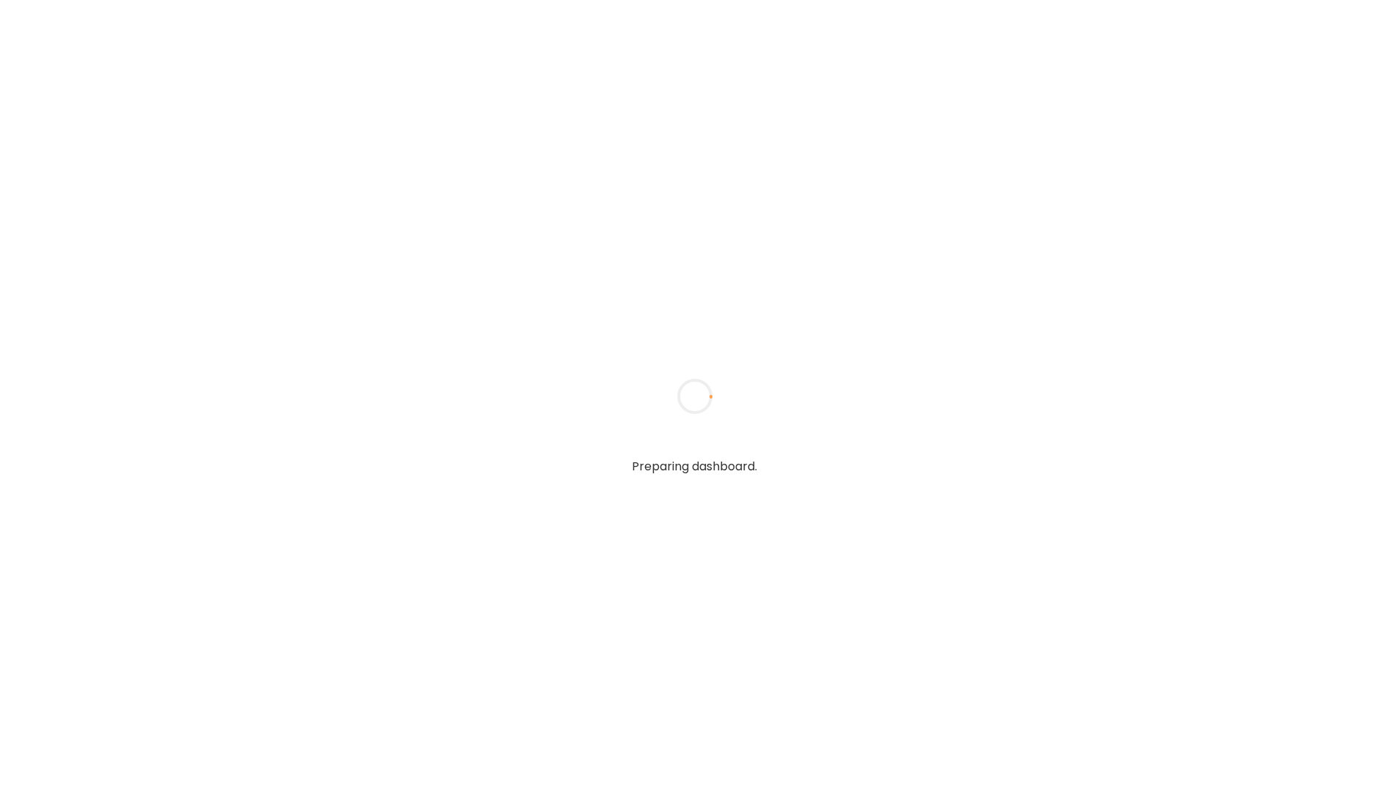
type textarea "**********"
type input "**********"
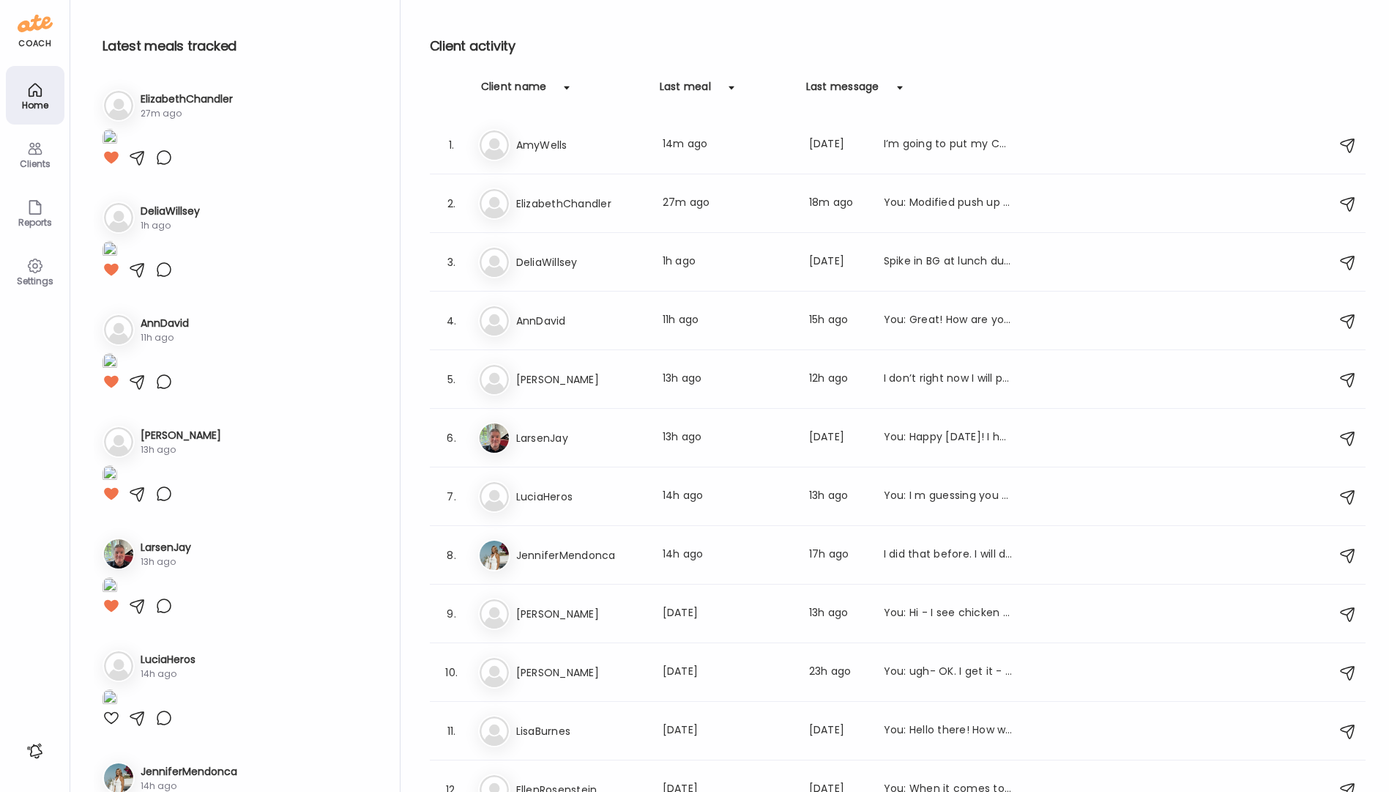
scroll to position [362, 0]
